Goal: Transaction & Acquisition: Download file/media

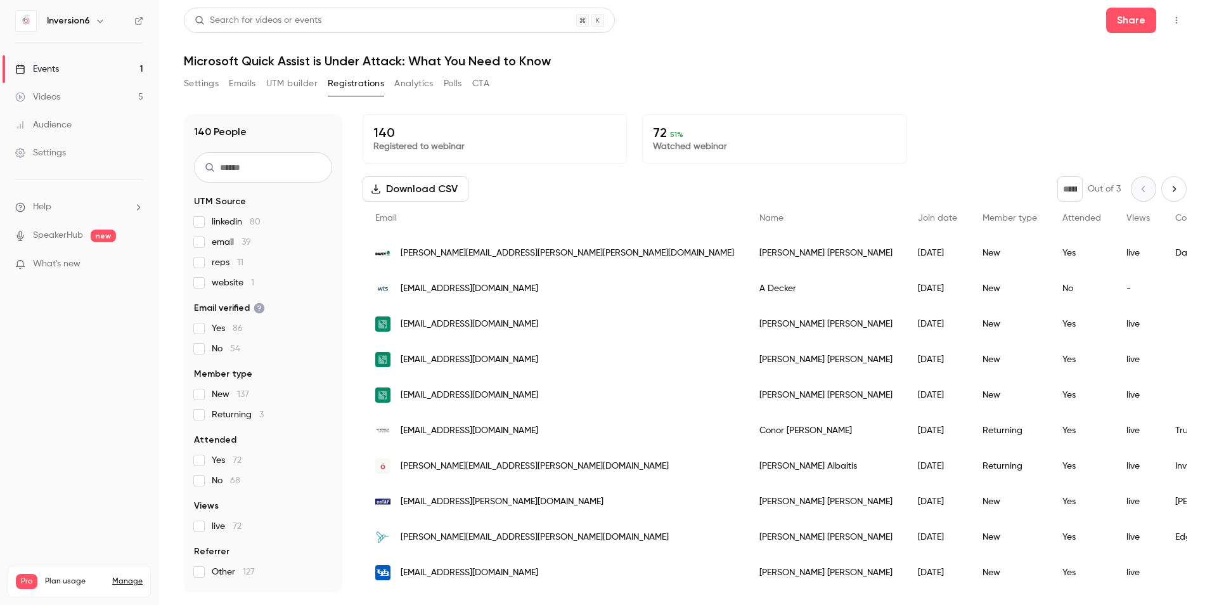
click at [1062, 217] on span "Attended" at bounding box center [1081, 218] width 39 height 9
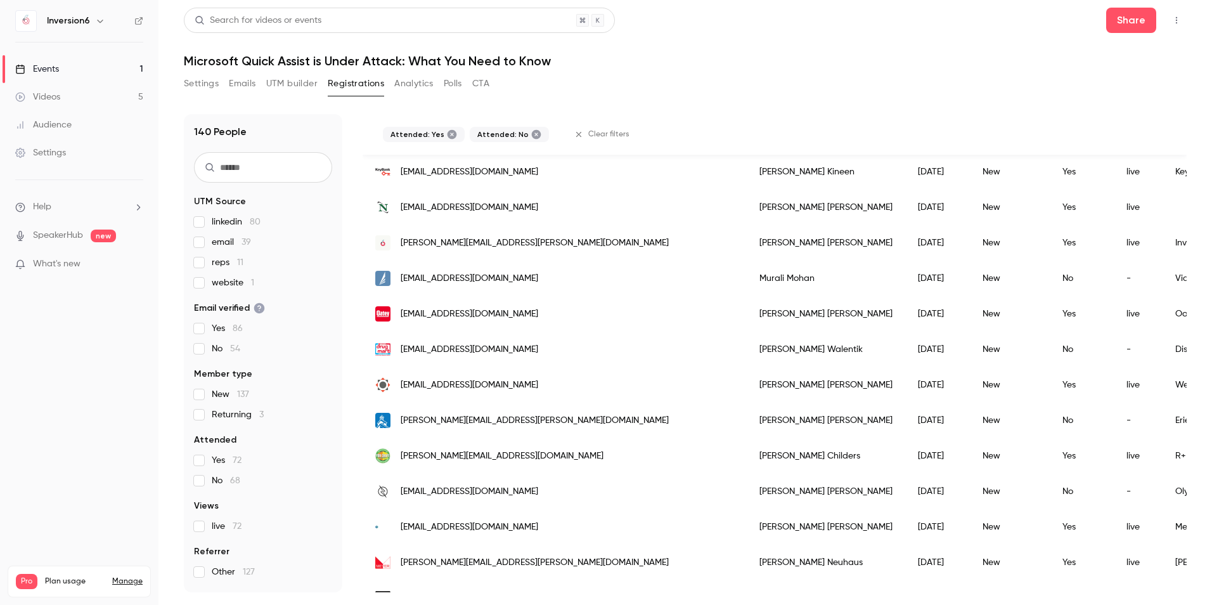
scroll to position [902, 0]
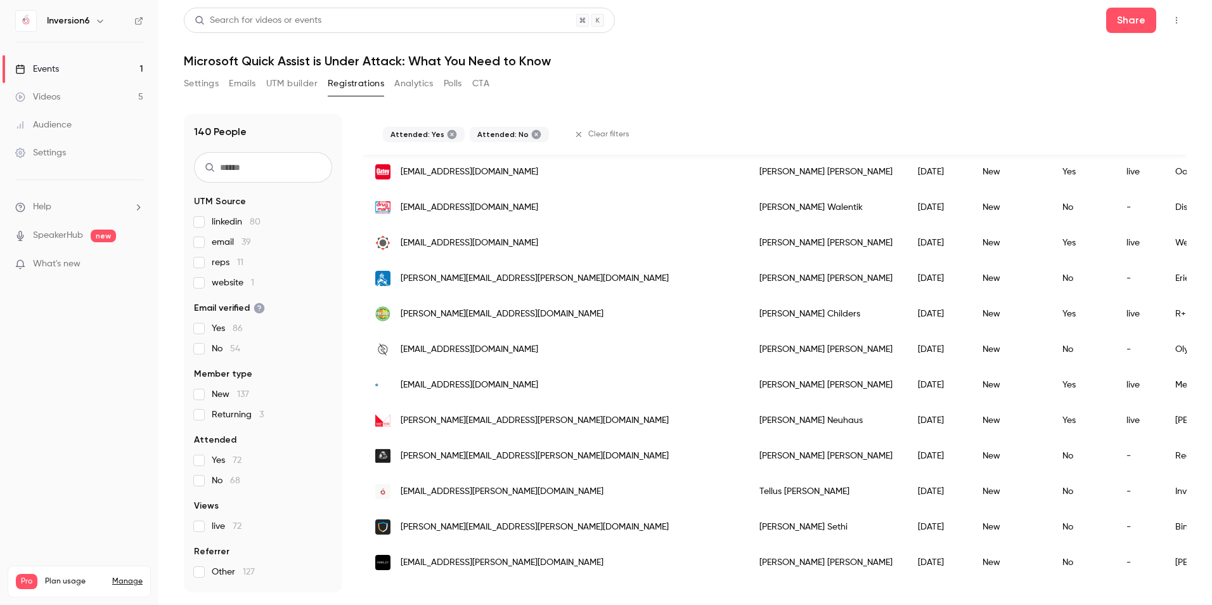
click at [207, 440] on span "Attended" at bounding box center [215, 439] width 42 height 13
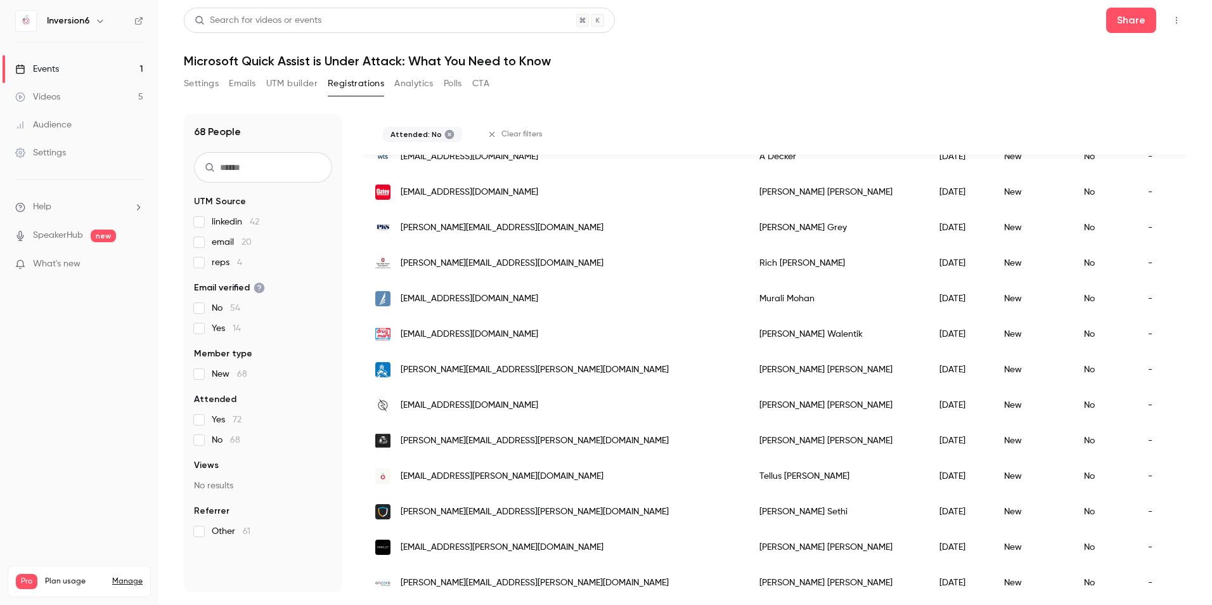
scroll to position [0, 0]
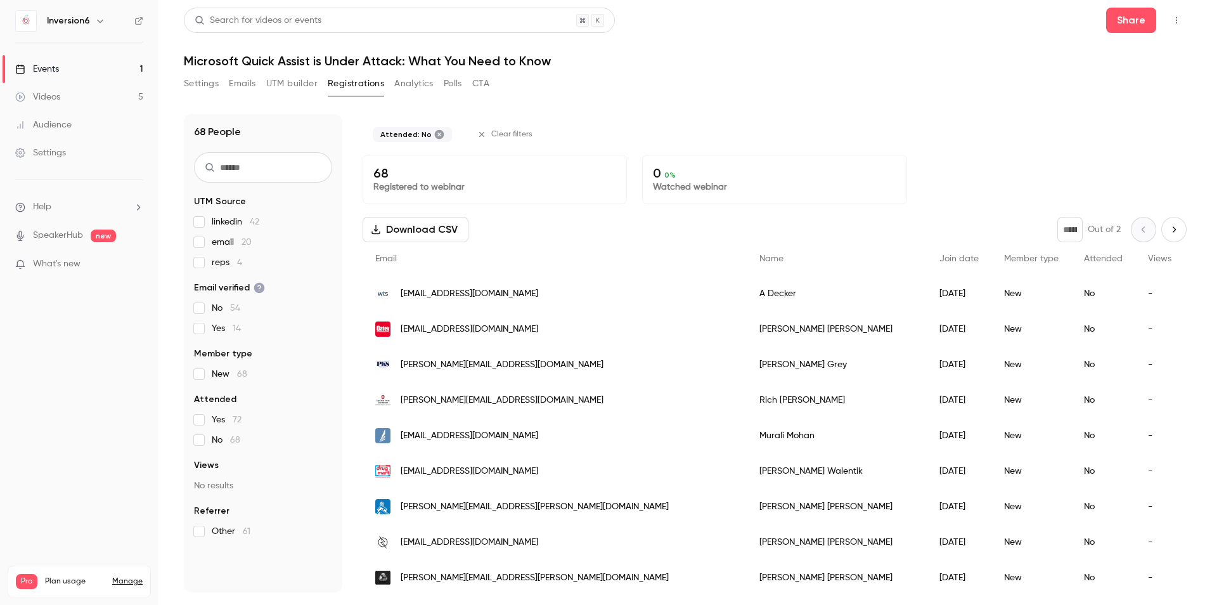
click at [1169, 234] on icon "Next page" at bounding box center [1174, 229] width 14 height 10
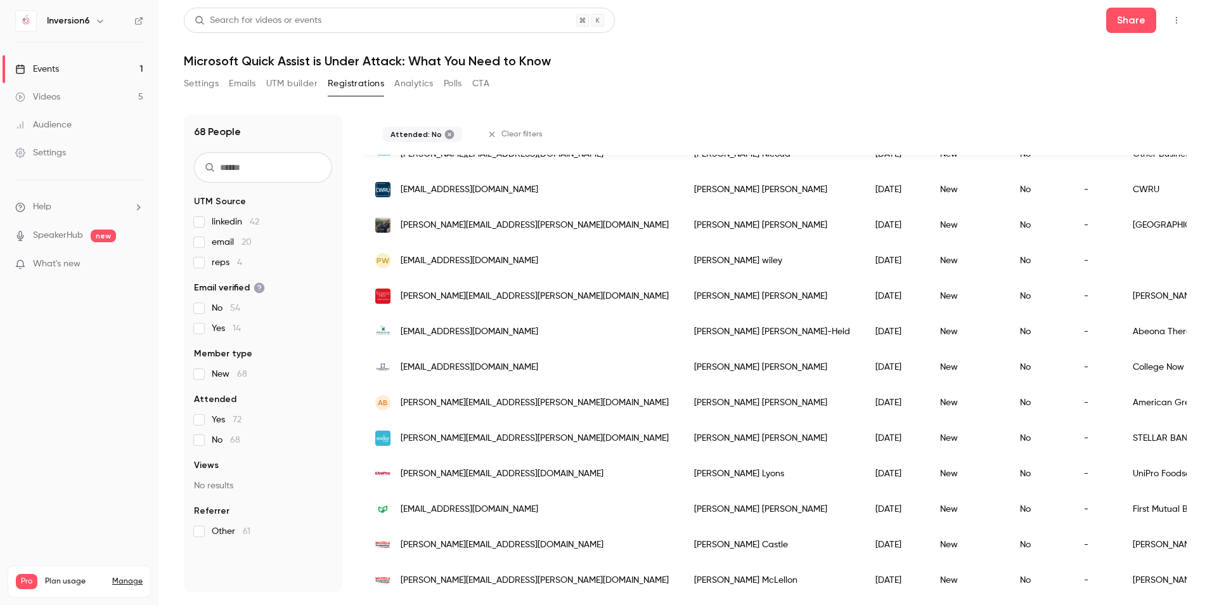
scroll to position [332, 0]
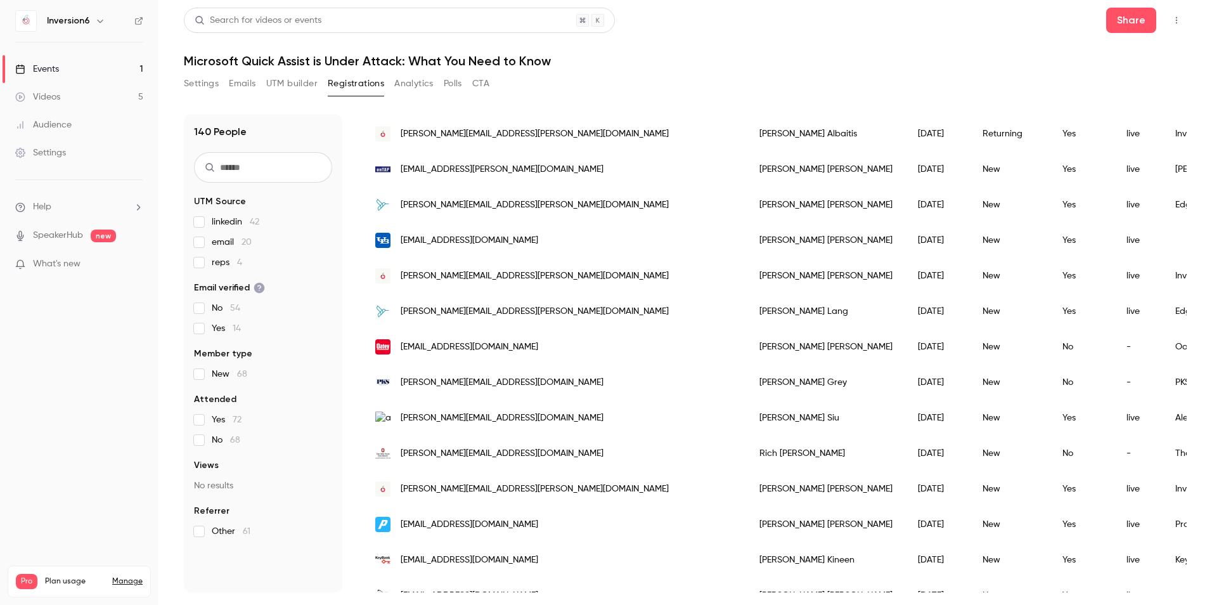
type input "*"
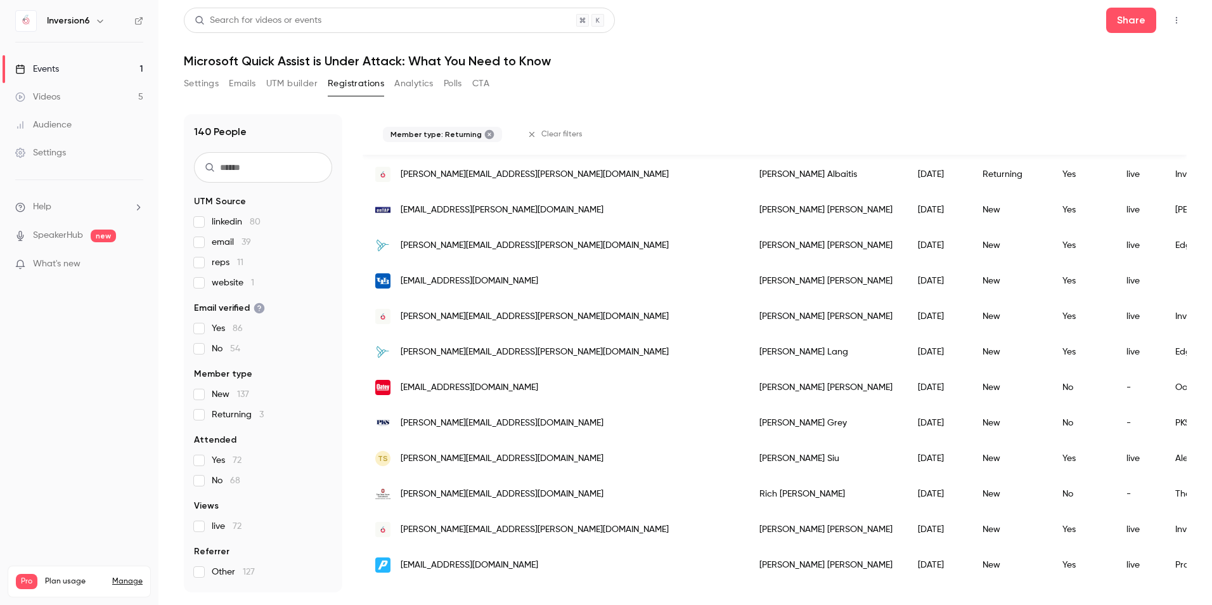
scroll to position [0, 0]
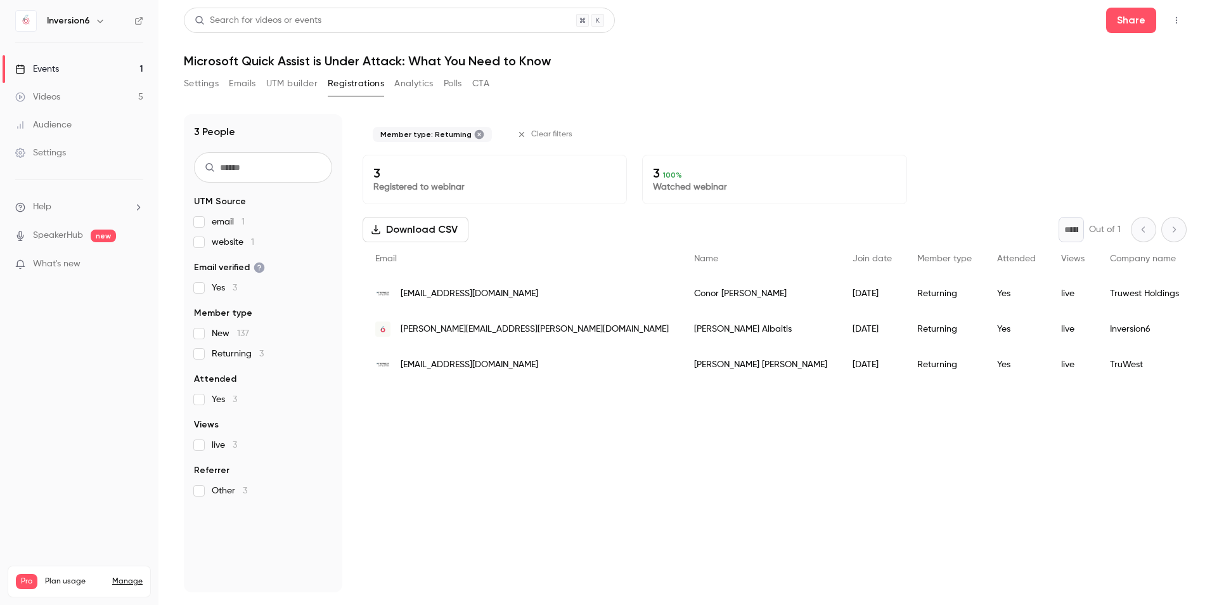
click at [195, 348] on label "Returning 3" at bounding box center [263, 353] width 138 height 13
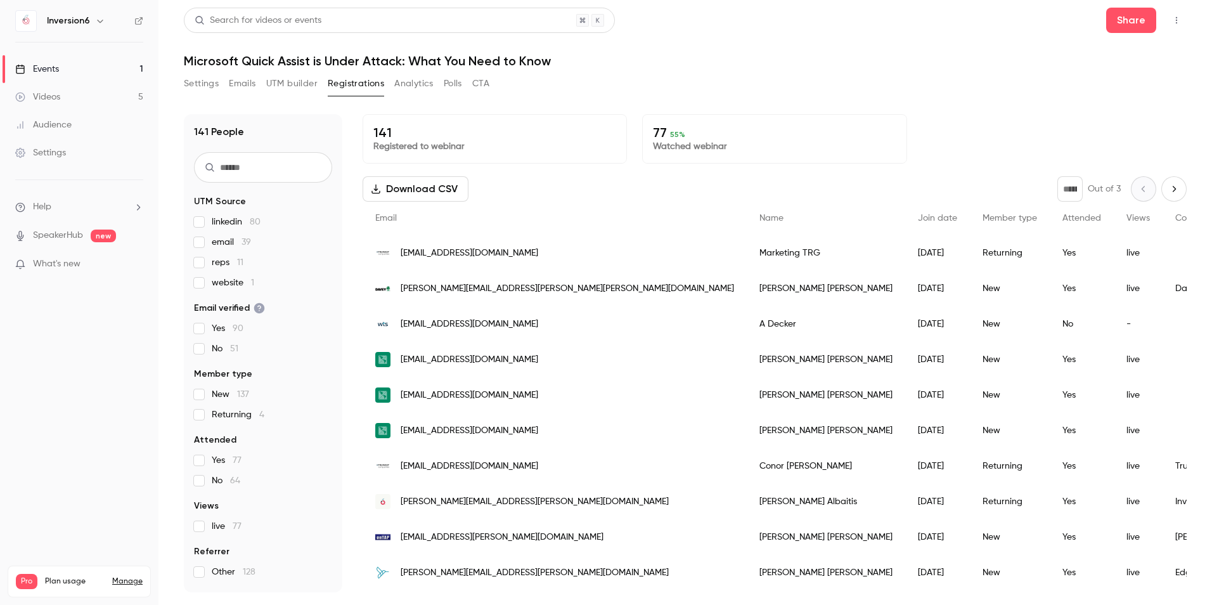
click at [288, 177] on input "text" at bounding box center [263, 167] width 138 height 30
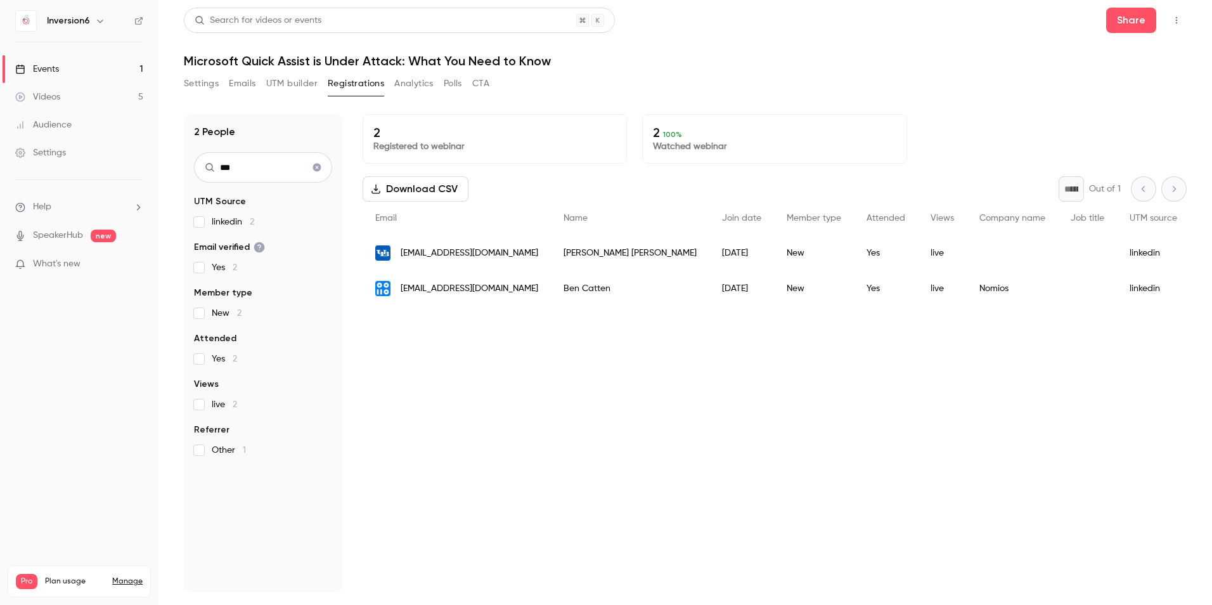
drag, startPoint x: 283, startPoint y: 171, endPoint x: -70, endPoint y: 168, distance: 352.4
click at [0, 168] on html "Inversion6 Events 1 Videos 5 Audience Settings Help SpeakerHub new What's new P…" at bounding box center [606, 302] width 1212 height 605
drag, startPoint x: 259, startPoint y: 172, endPoint x: 122, endPoint y: 171, distance: 136.3
click at [122, 171] on div "Inversion6 Events 1 Videos 5 Audience Settings Help SpeakerHub new What's new P…" at bounding box center [606, 302] width 1212 height 605
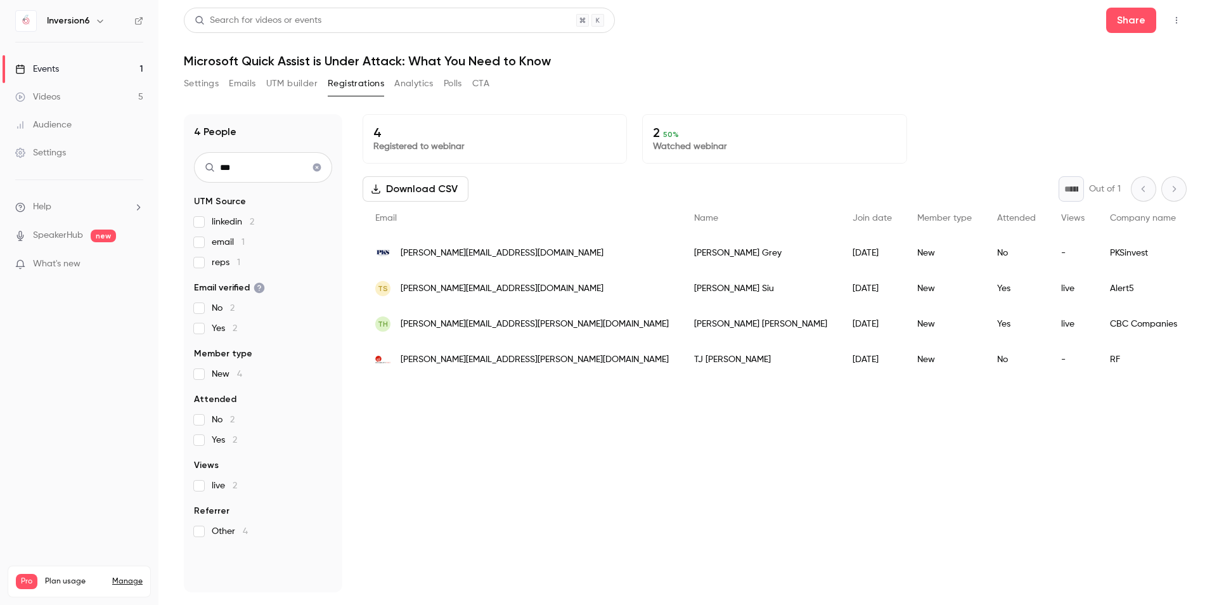
type input "***"
click at [311, 164] on button "Clear search" at bounding box center [317, 167] width 20 height 20
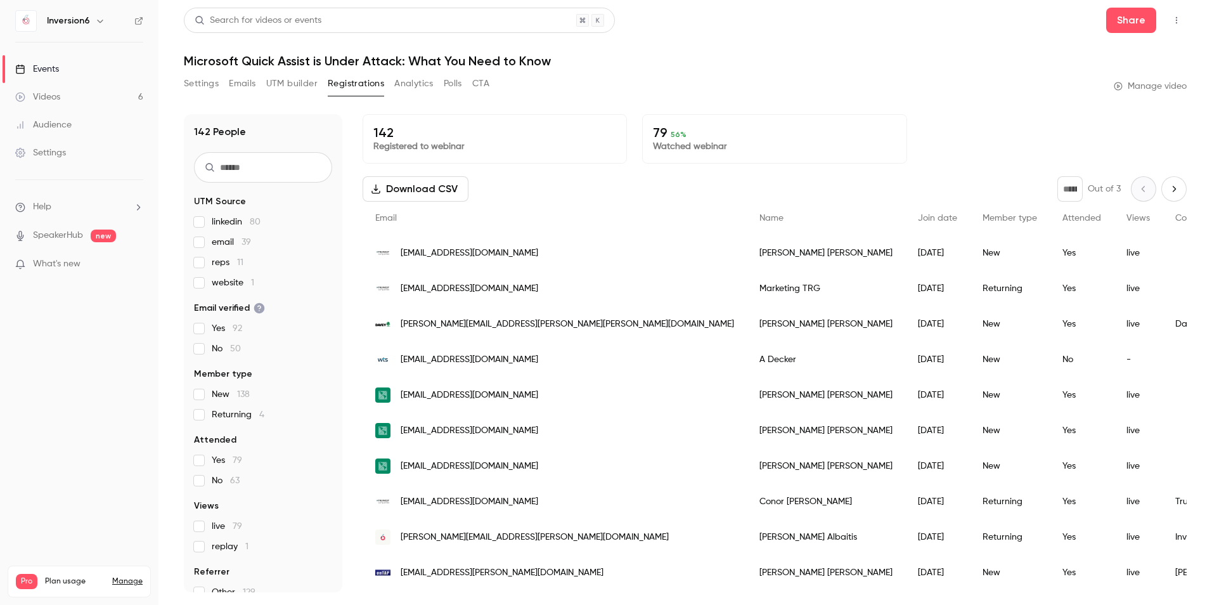
click at [463, 188] on button "Download CSV" at bounding box center [416, 188] width 106 height 25
